Goal: Find specific page/section: Find specific page/section

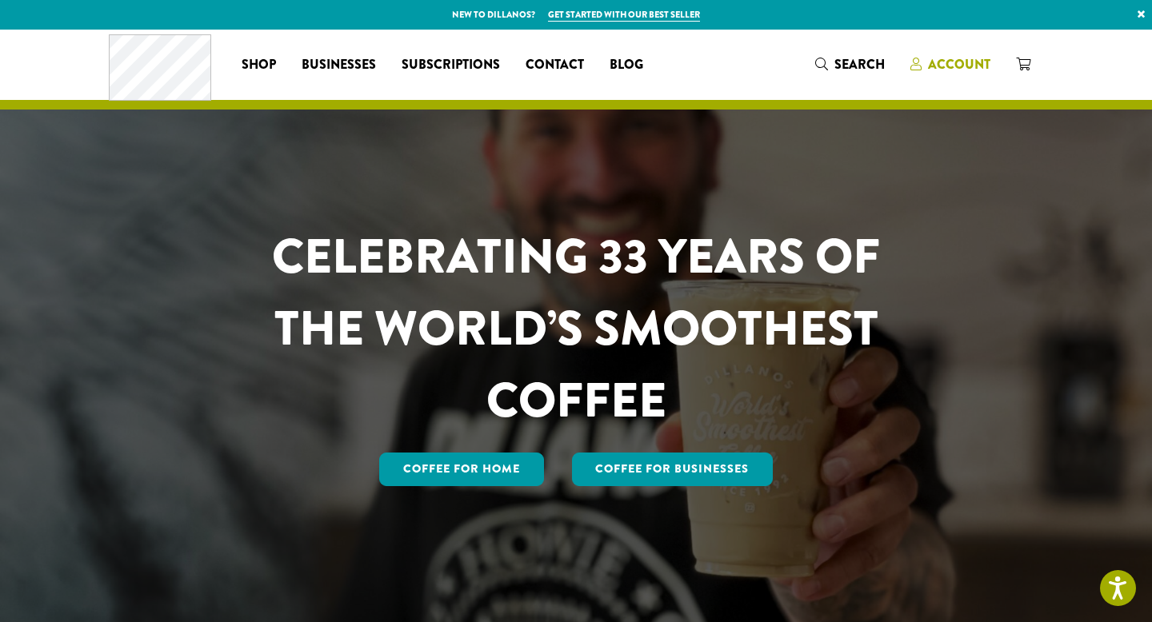
click at [982, 58] on span "Account" at bounding box center [959, 64] width 62 height 18
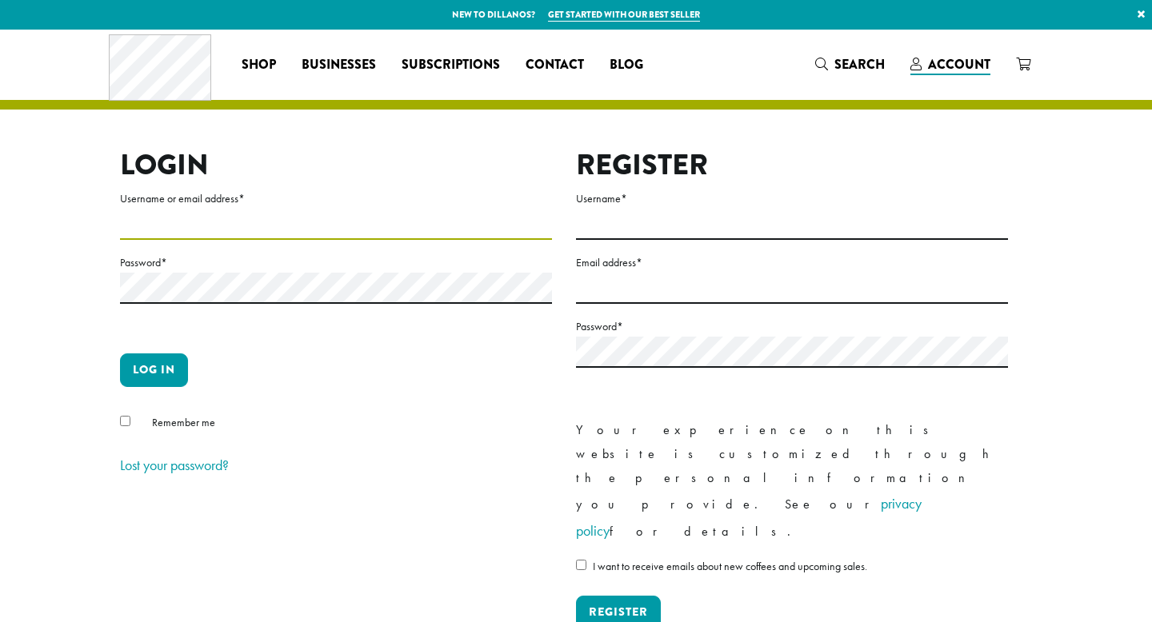
click at [169, 230] on input "Username or email address *" at bounding box center [336, 224] width 432 height 31
type input "**********"
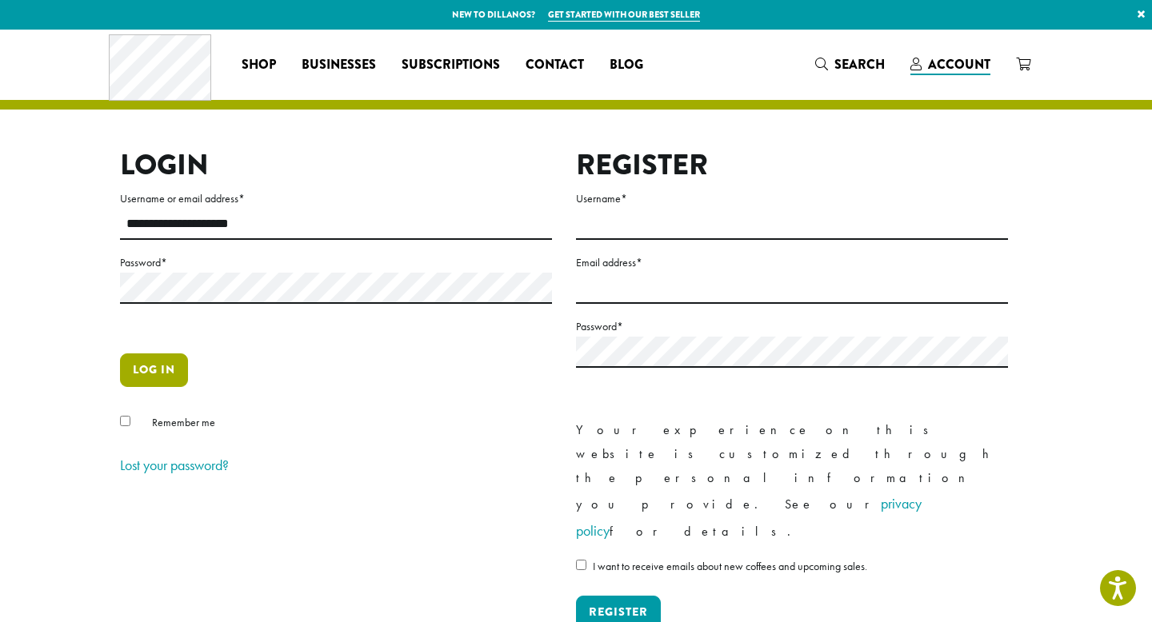
click at [164, 372] on button "Log in" at bounding box center [154, 371] width 68 height 34
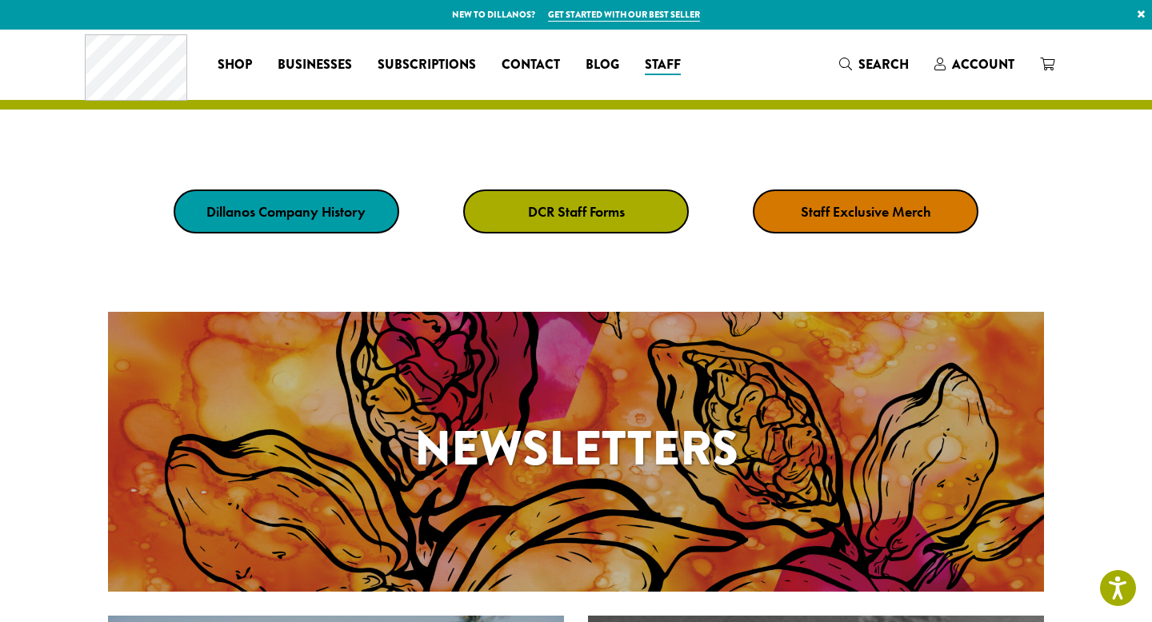
click at [583, 210] on strong "DCR Staff Forms" at bounding box center [576, 211] width 97 height 18
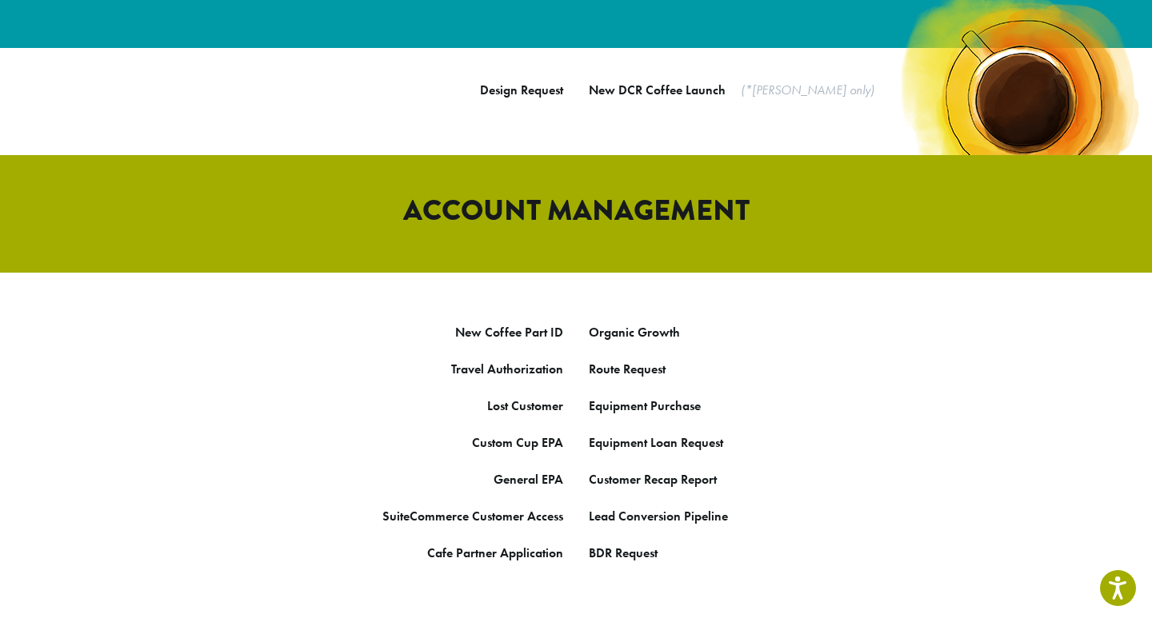
scroll to position [720, 0]
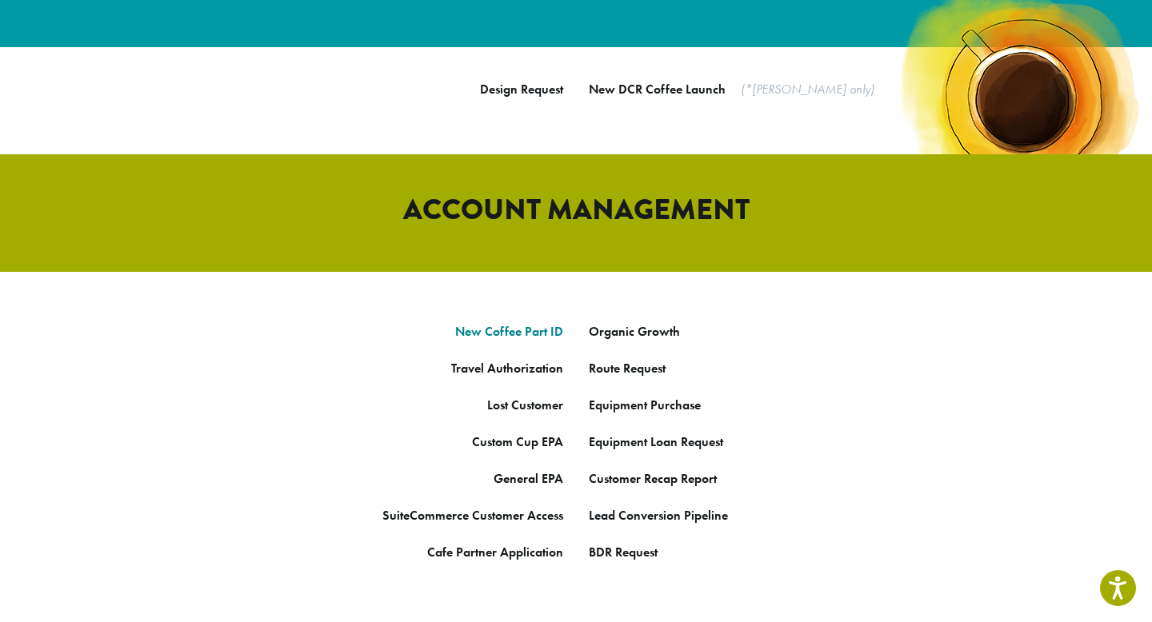
click at [533, 323] on link "New Coffee Part ID" at bounding box center [509, 331] width 108 height 17
